Goal: Task Accomplishment & Management: Manage account settings

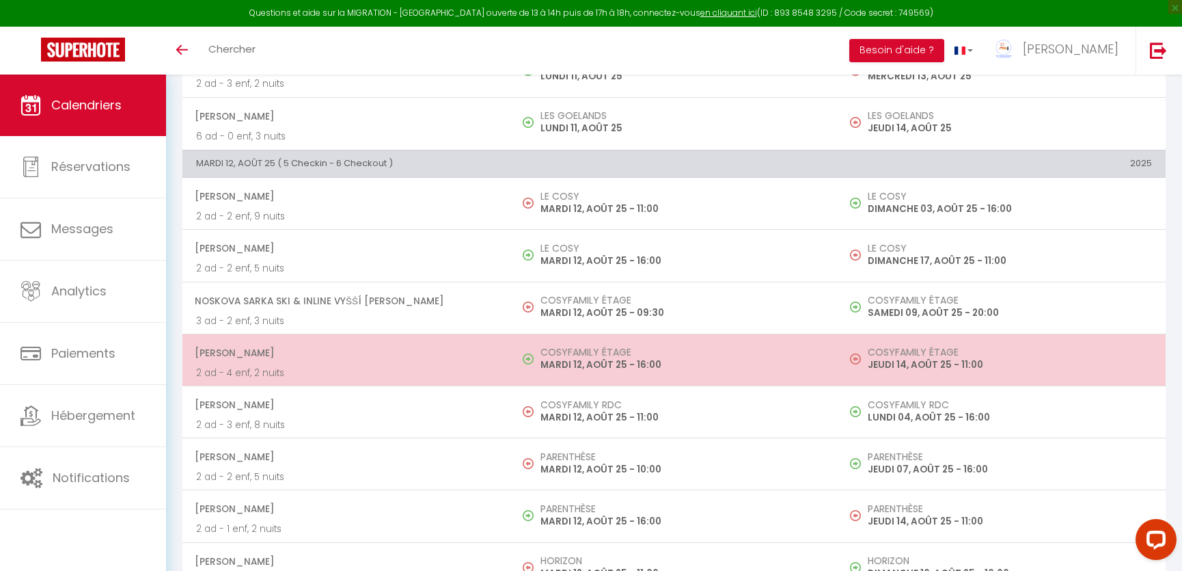
scroll to position [869, 0]
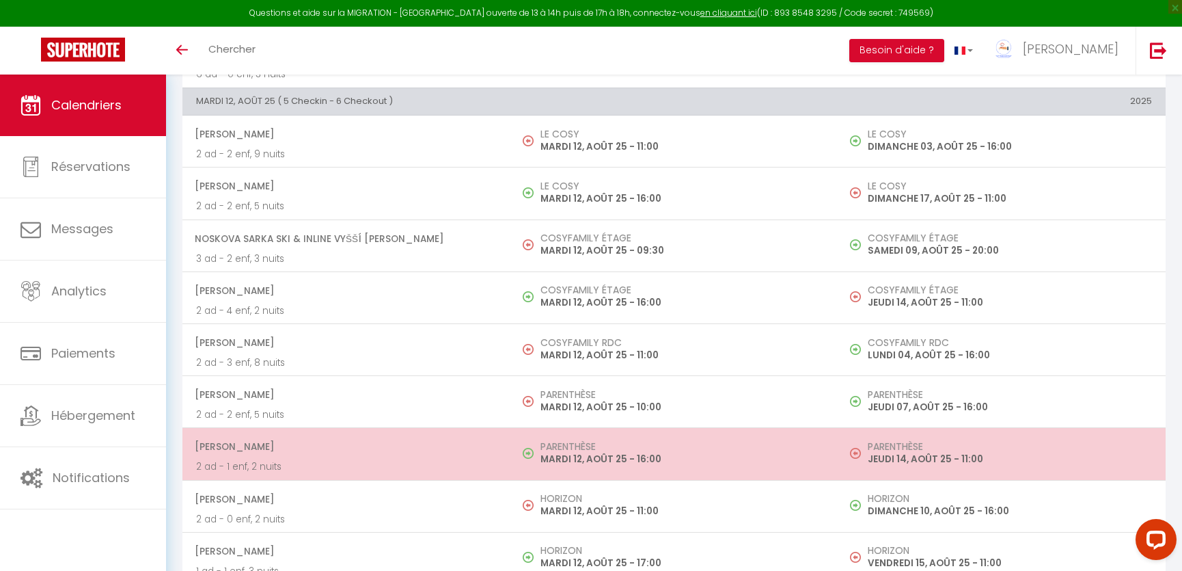
click at [620, 445] on h5 "PARENTHÈSE" at bounding box center [682, 446] width 284 height 11
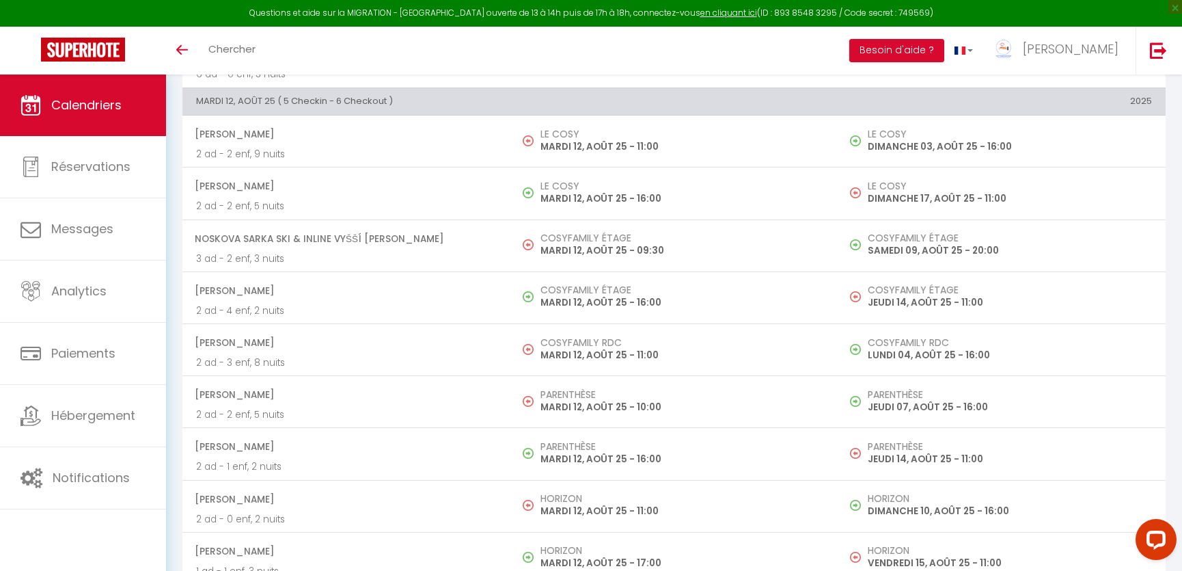
select select "OK"
select select "KO"
select select "0"
select select "1"
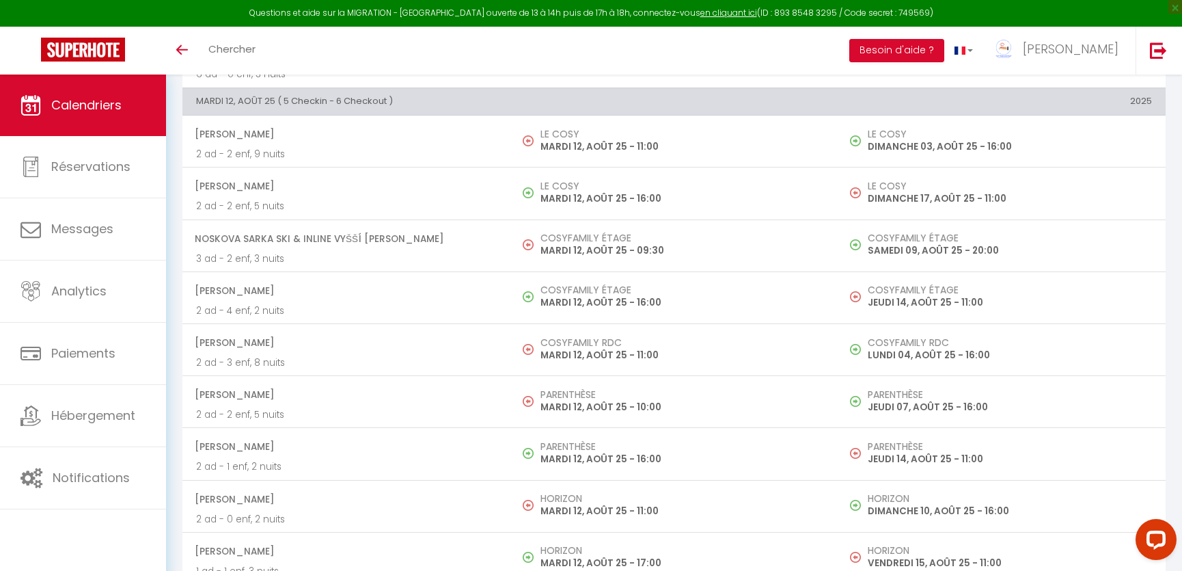
select select
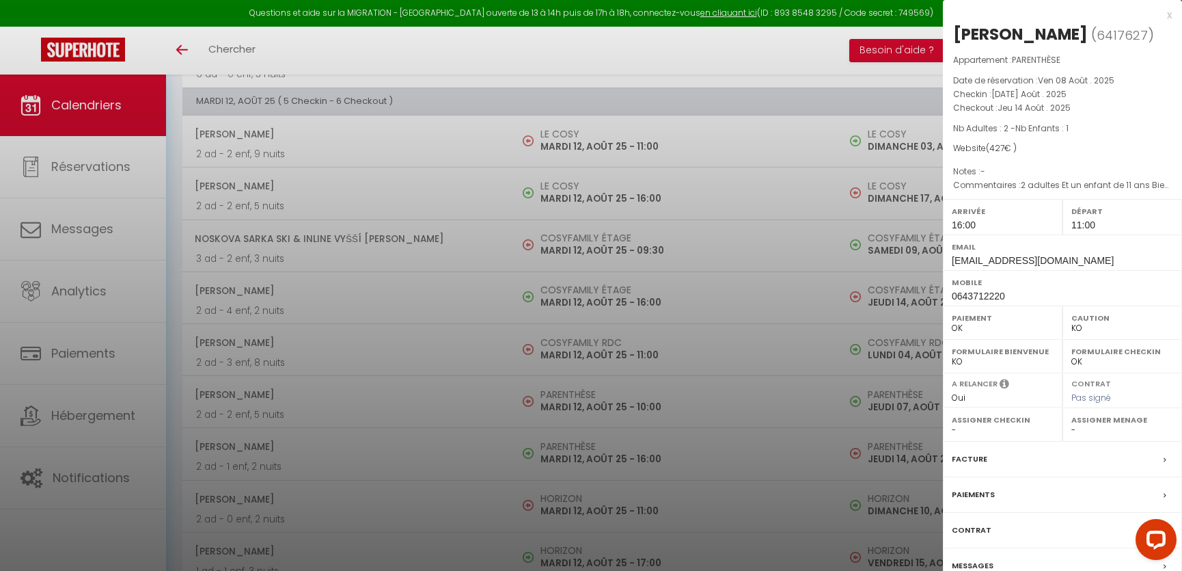
scroll to position [993, 0]
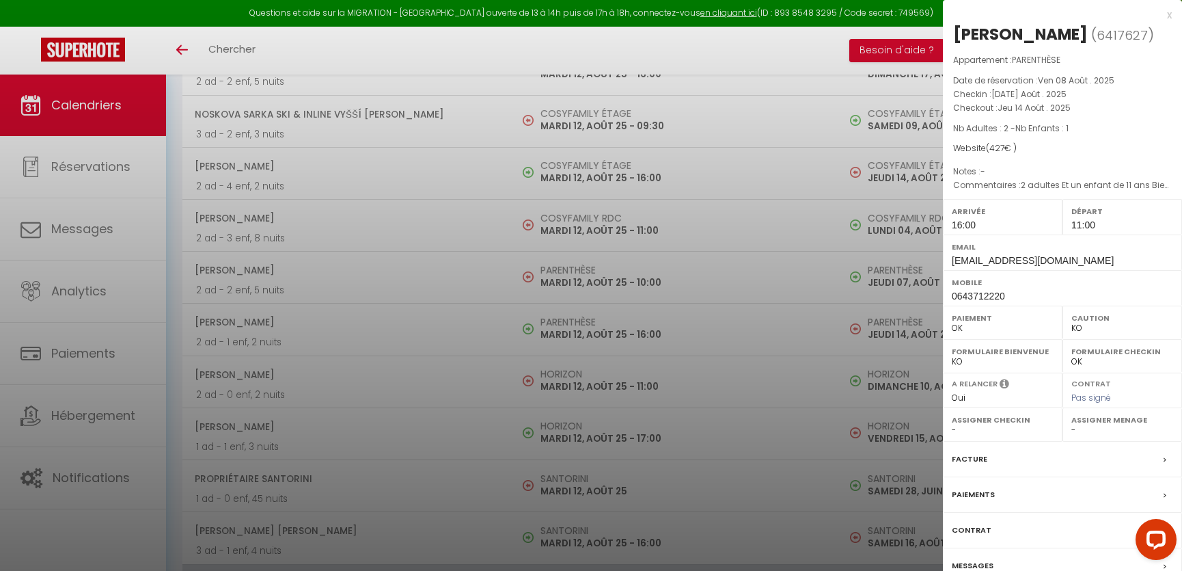
click at [611, 441] on div at bounding box center [591, 285] width 1182 height 571
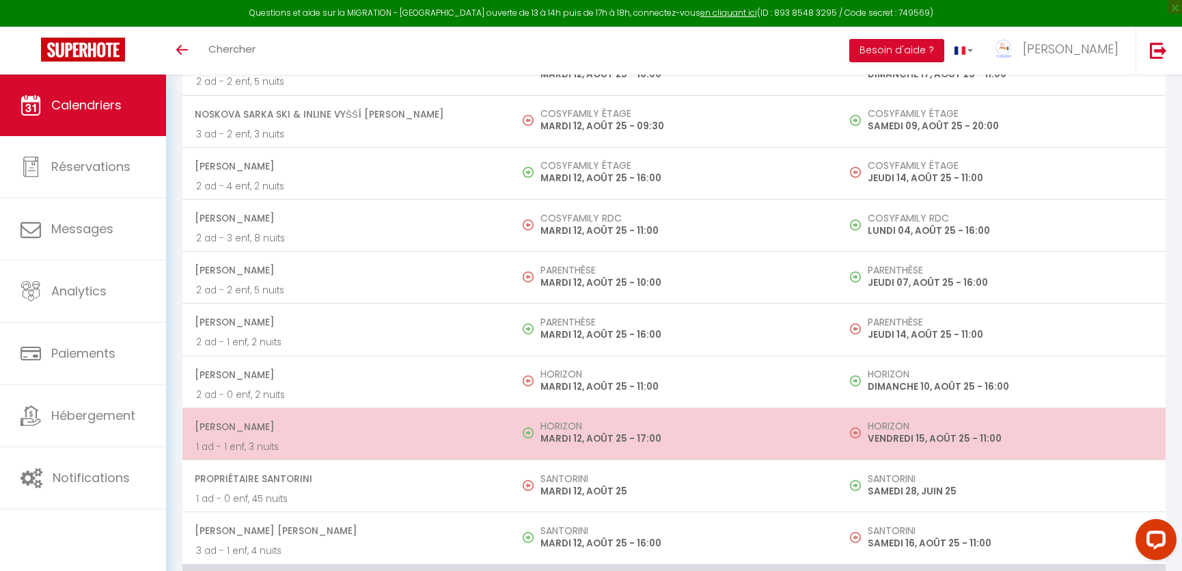
click at [594, 431] on p "MARDI 12, AOÛT 25 - 17:00" at bounding box center [682, 438] width 284 height 14
select select "OK"
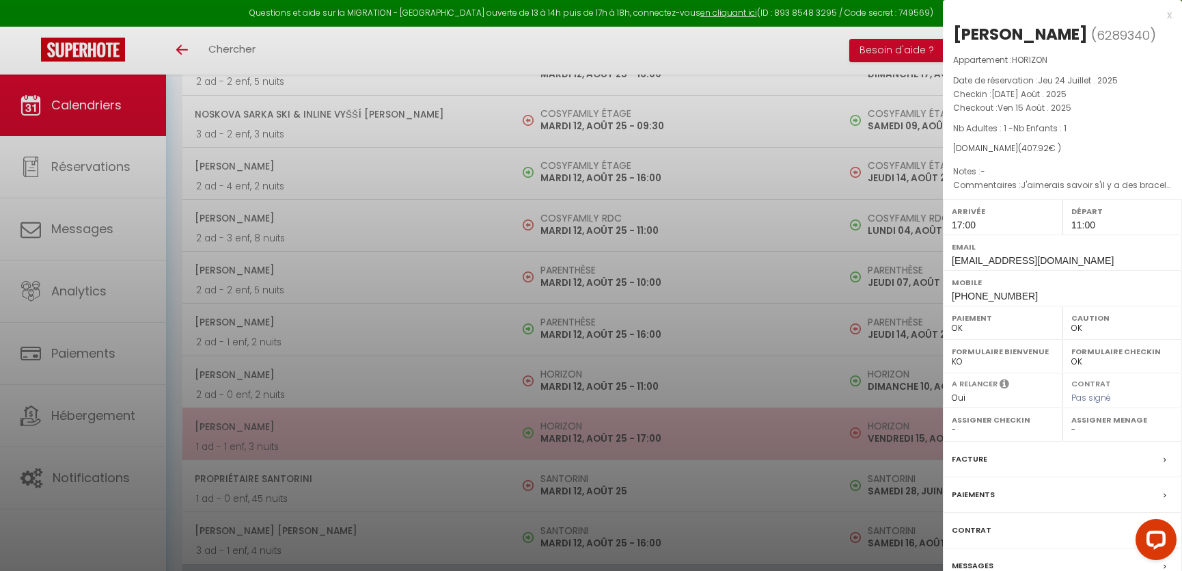
click at [594, 430] on div at bounding box center [591, 285] width 1182 height 571
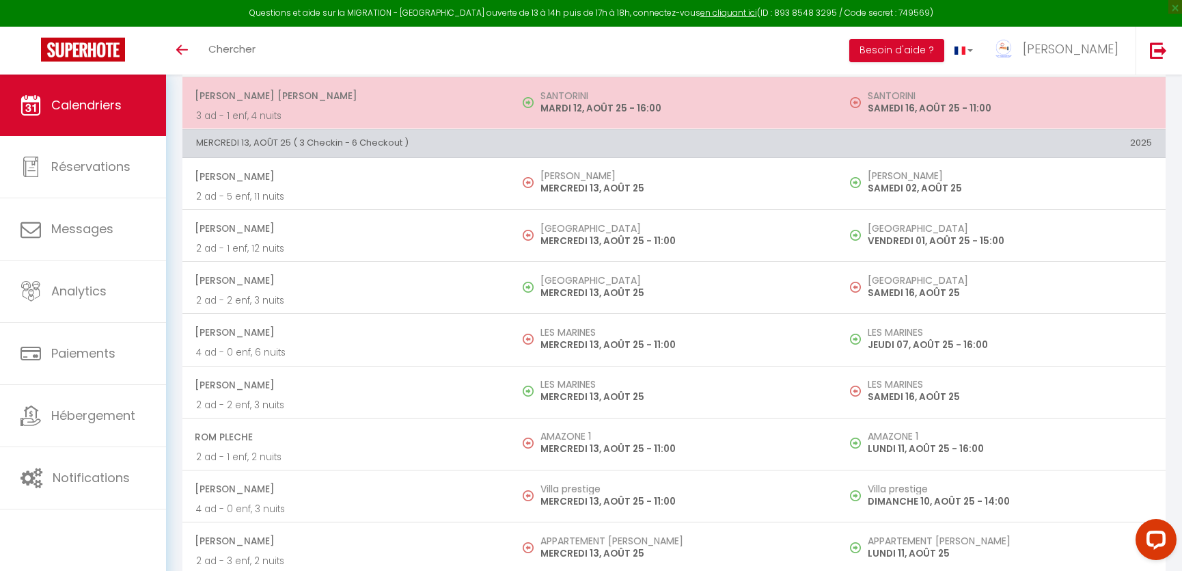
scroll to position [1490, 0]
